Goal: Communication & Community: Answer question/provide support

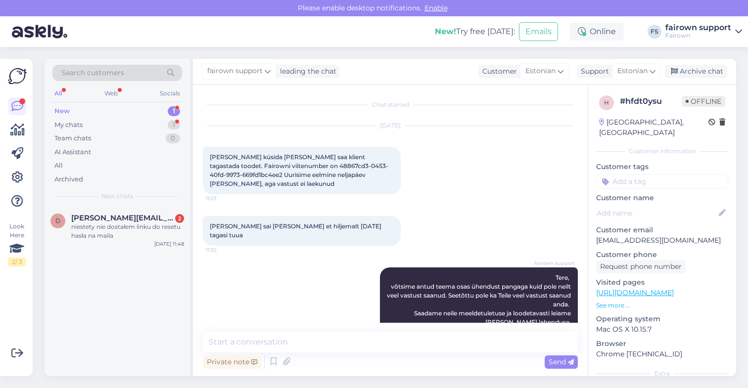
scroll to position [106, 0]
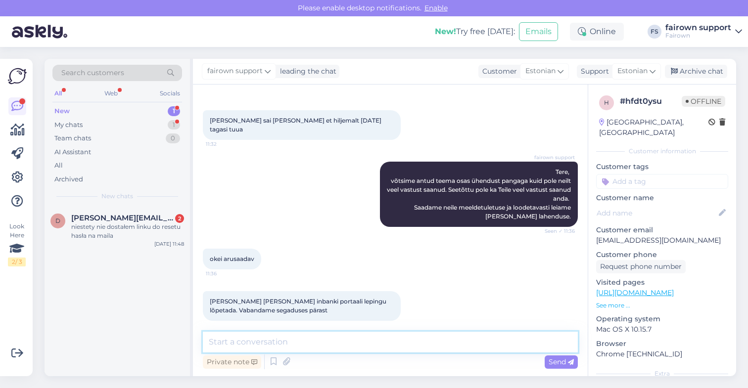
click at [346, 343] on textarea at bounding box center [390, 342] width 375 height 21
click at [224, 343] on textarea "Hästi!" at bounding box center [390, 342] width 375 height 21
click at [269, 341] on textarea "Väga hästi!" at bounding box center [390, 342] width 375 height 21
type textarea "Väga hästi! Ilusat nädala jätku!"
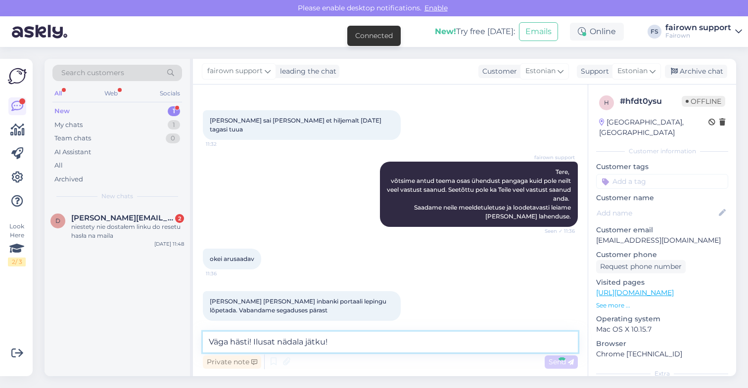
scroll to position [148, 0]
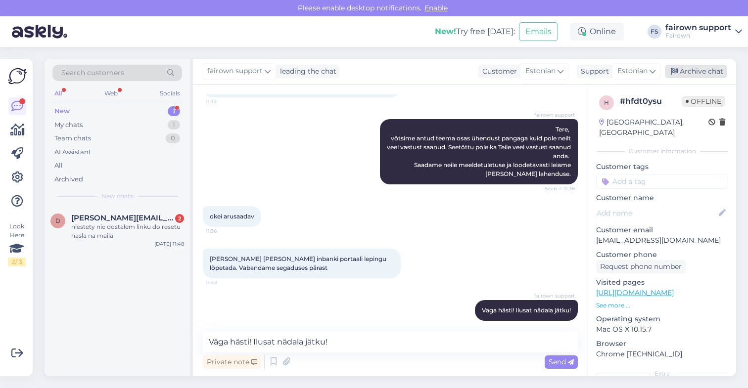
click at [704, 72] on div "Archive chat" at bounding box center [696, 71] width 62 height 13
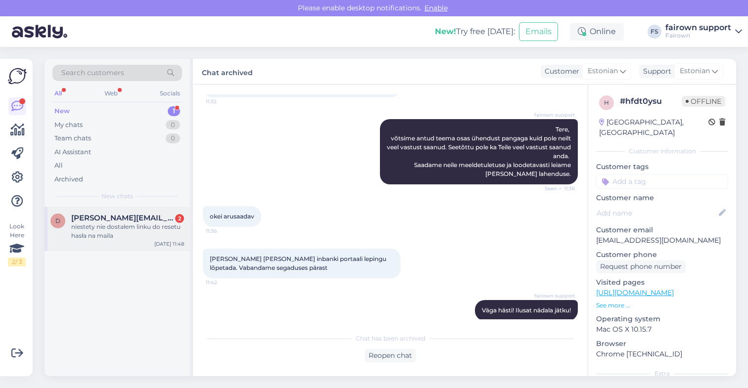
click at [140, 234] on div "niestety nie dostałem linku do resetu hasła na maila" at bounding box center [127, 232] width 113 height 18
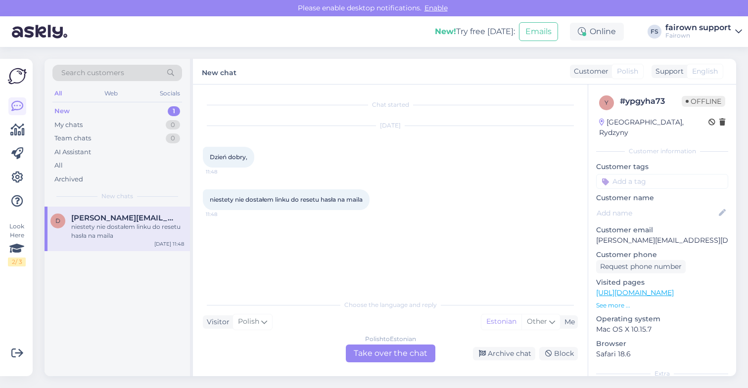
click at [380, 348] on div "Polish to Estonian Take over the chat" at bounding box center [391, 354] width 90 height 18
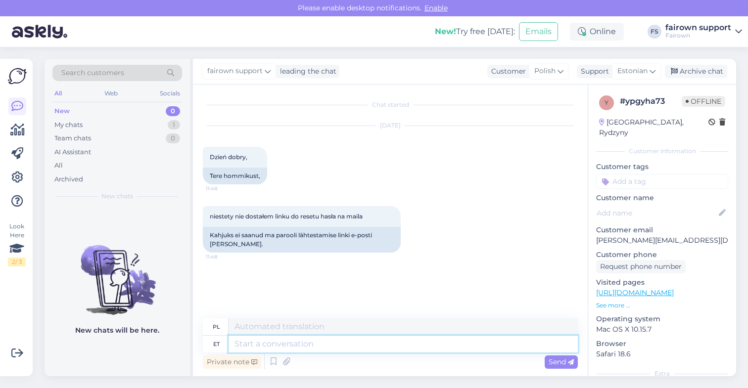
click at [345, 344] on textarea at bounding box center [403, 344] width 349 height 17
type textarea "Tere,"
type textarea "Cześć,"
type textarea "Tere, Palun"
type textarea "Cześć, Proszę"
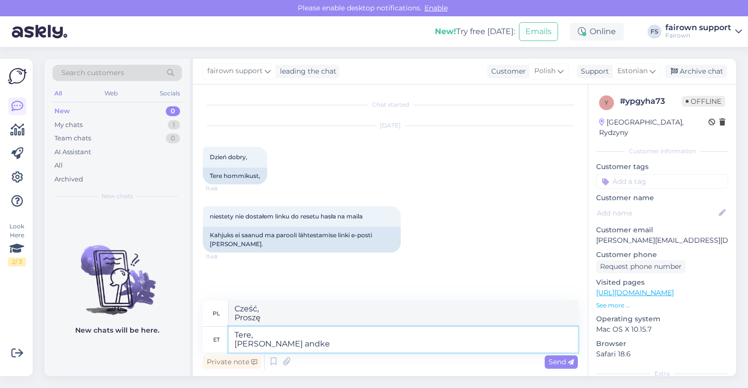
type textarea "Tere, [PERSON_NAME] andke m"
type textarea "Cześć, Proszę dać"
type textarea "Tere, [PERSON_NAME] andke"
type textarea "Cześć, Proszę daj mi"
type textarea "Tere, [PERSON_NAME] andke en"
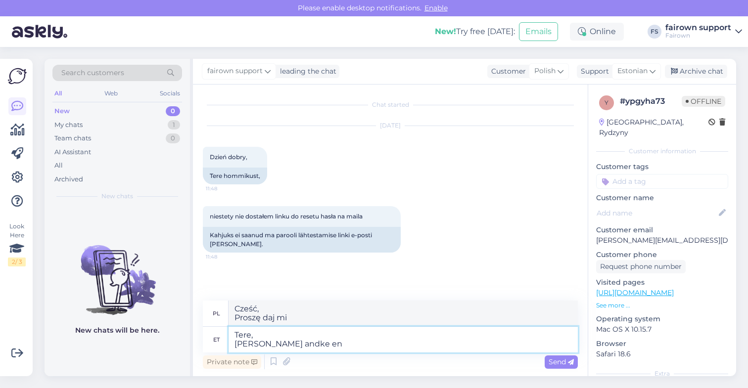
type textarea "Cześć, Proszę dać"
type textarea "Tere, [PERSON_NAME] andke enda em"
type textarea "Cześć, Proszę podać swoje"
type textarea "Tere, [PERSON_NAME] andke enda email."
type textarea "Witaj, Podaj swój adres e-mail."
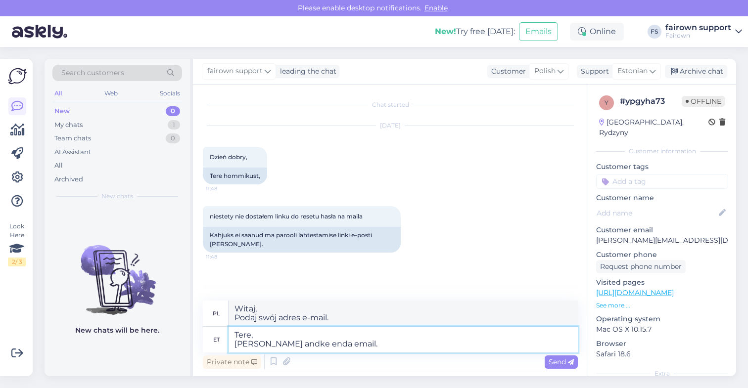
type textarea "Tere, [PERSON_NAME] andke enda email."
